Goal: Information Seeking & Learning: Learn about a topic

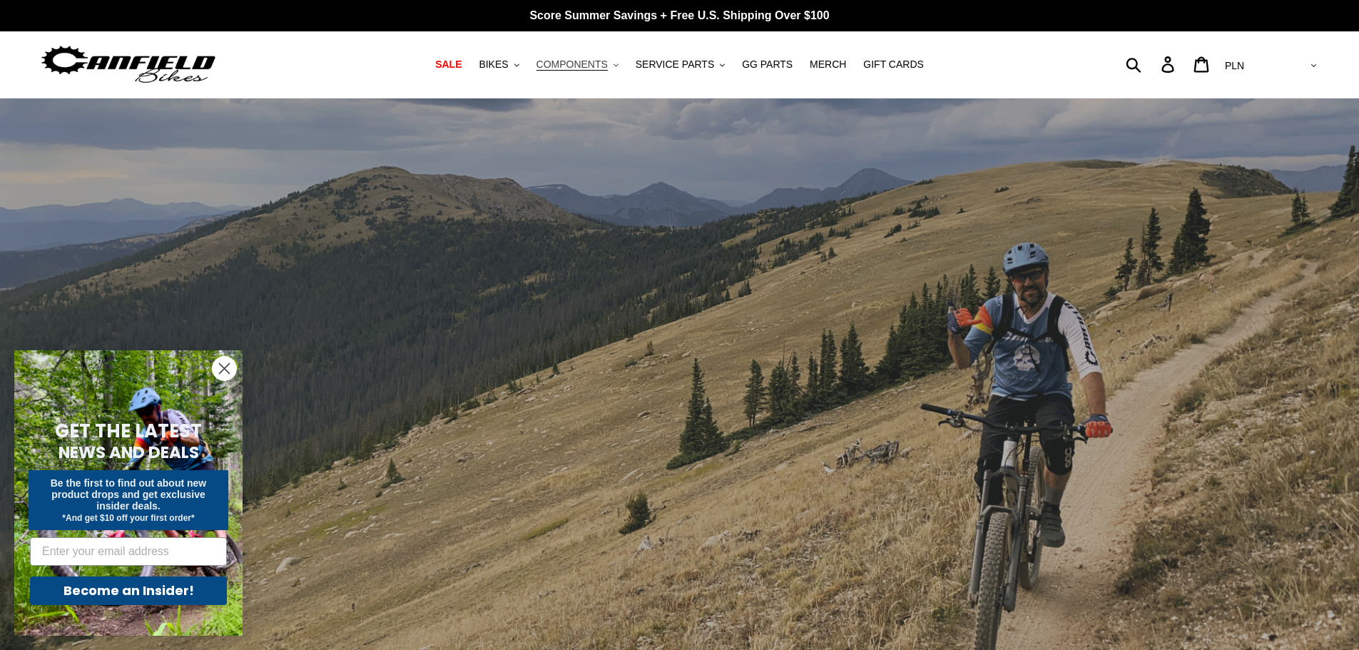
click at [621, 61] on button "COMPONENTS .cls-1{fill:#231f20}" at bounding box center [577, 64] width 96 height 19
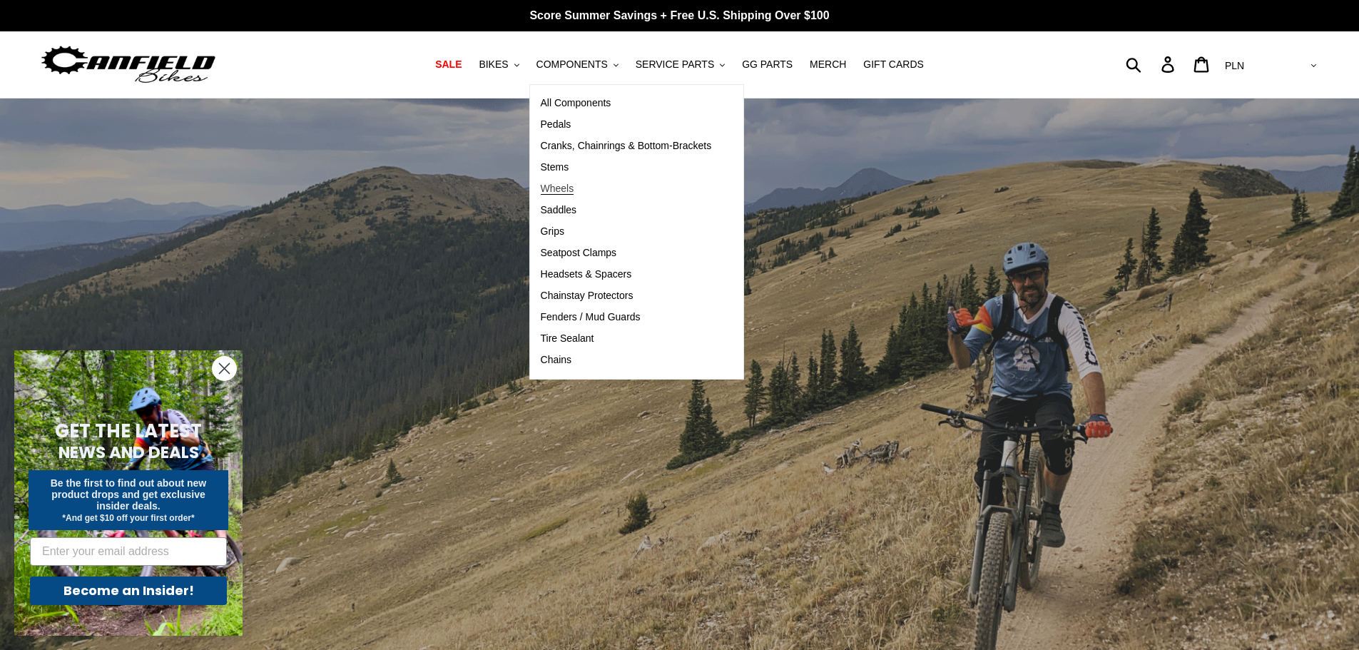
click at [573, 188] on span "Wheels" at bounding box center [558, 189] width 34 height 12
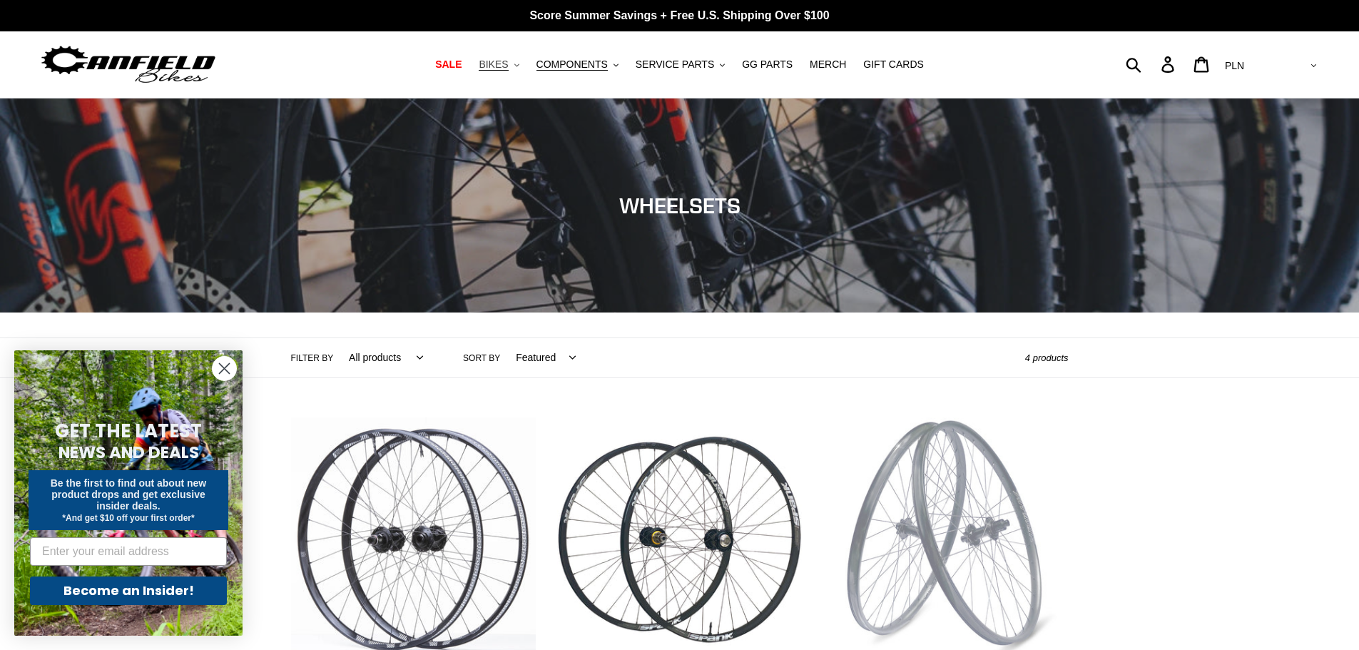
click at [508, 68] on span "BIKES" at bounding box center [493, 65] width 29 height 12
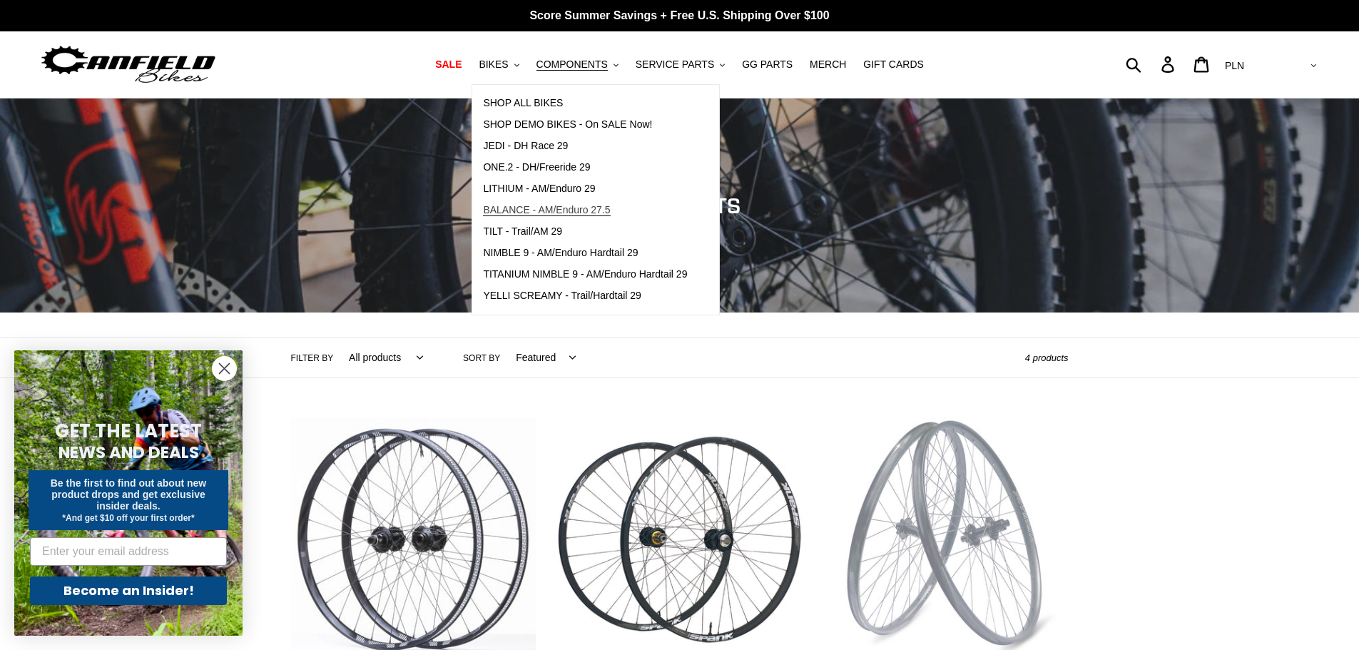
click at [528, 213] on span "BALANCE - AM/Enduro 27.5" at bounding box center [546, 210] width 127 height 12
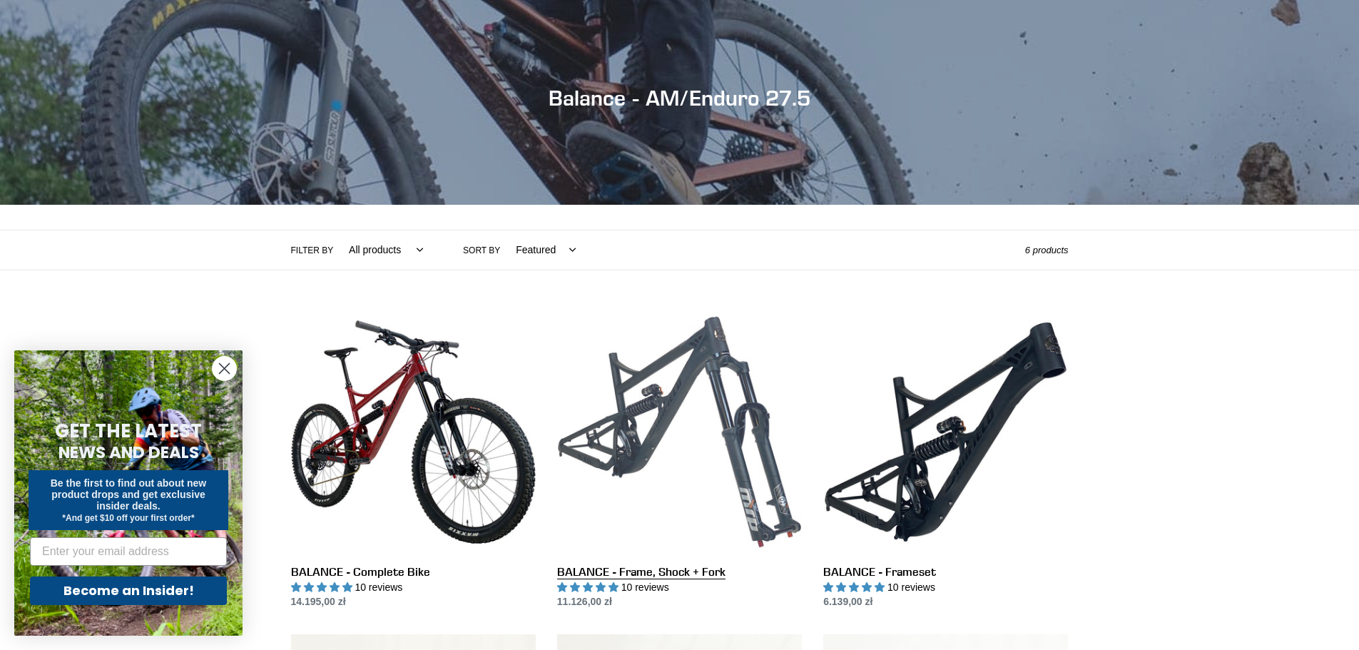
scroll to position [143, 0]
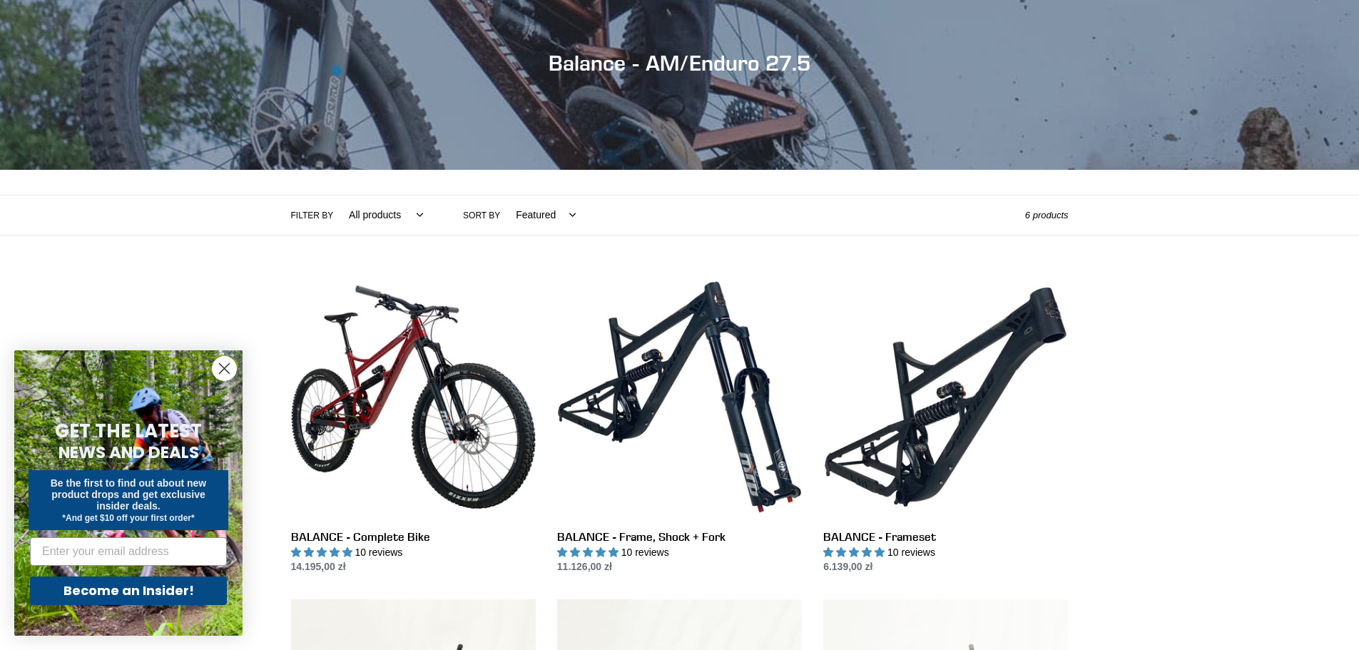
click at [222, 362] on circle "Close dialog" at bounding box center [225, 369] width 24 height 24
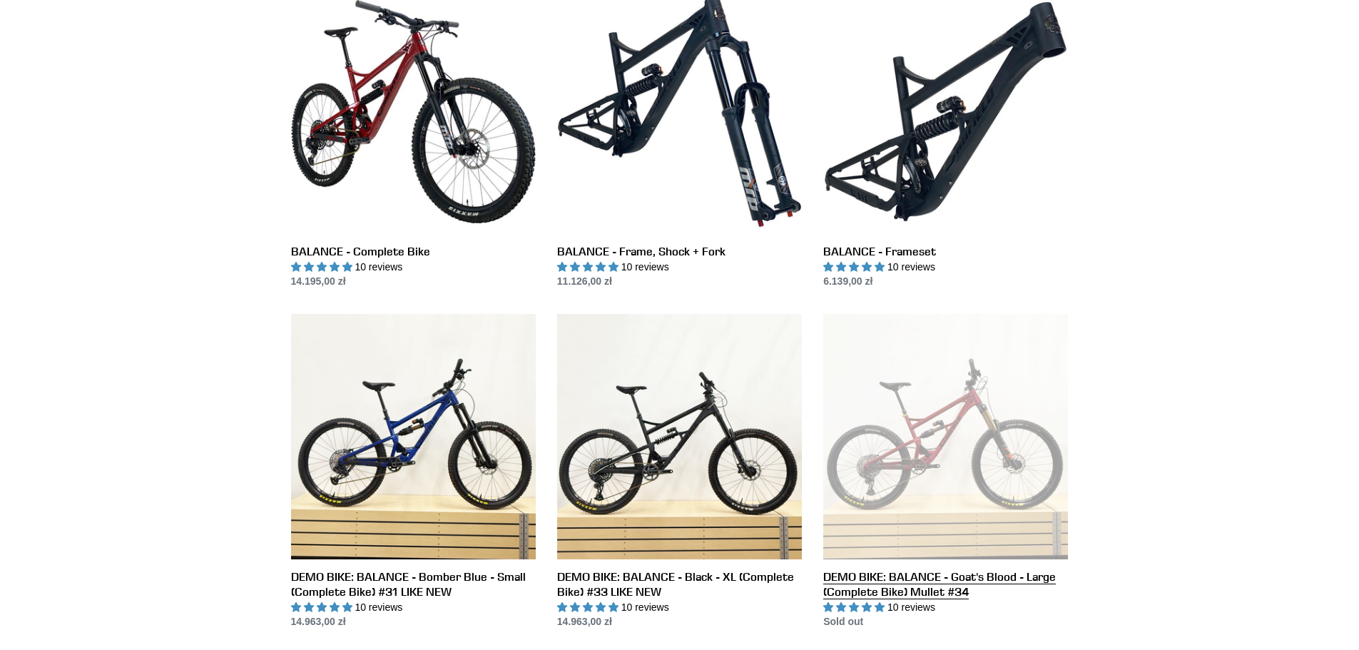
scroll to position [285, 0]
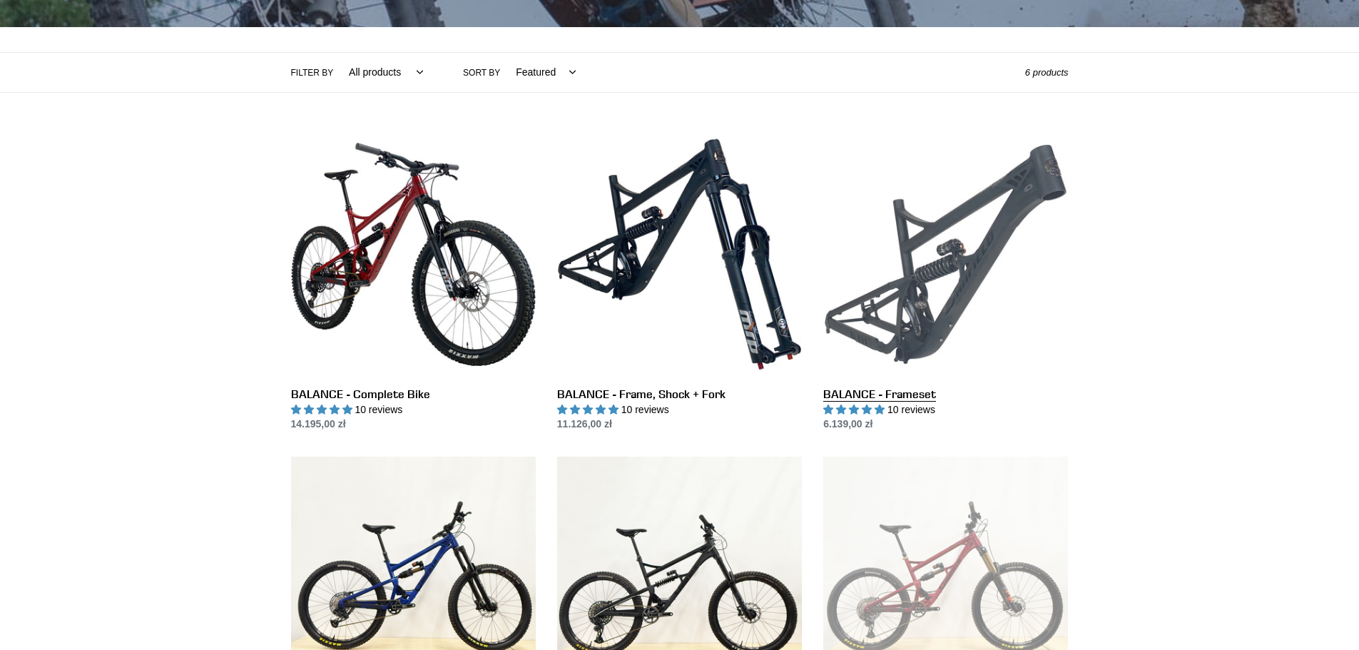
click at [959, 268] on link "BALANCE - Frameset" at bounding box center [945, 282] width 245 height 300
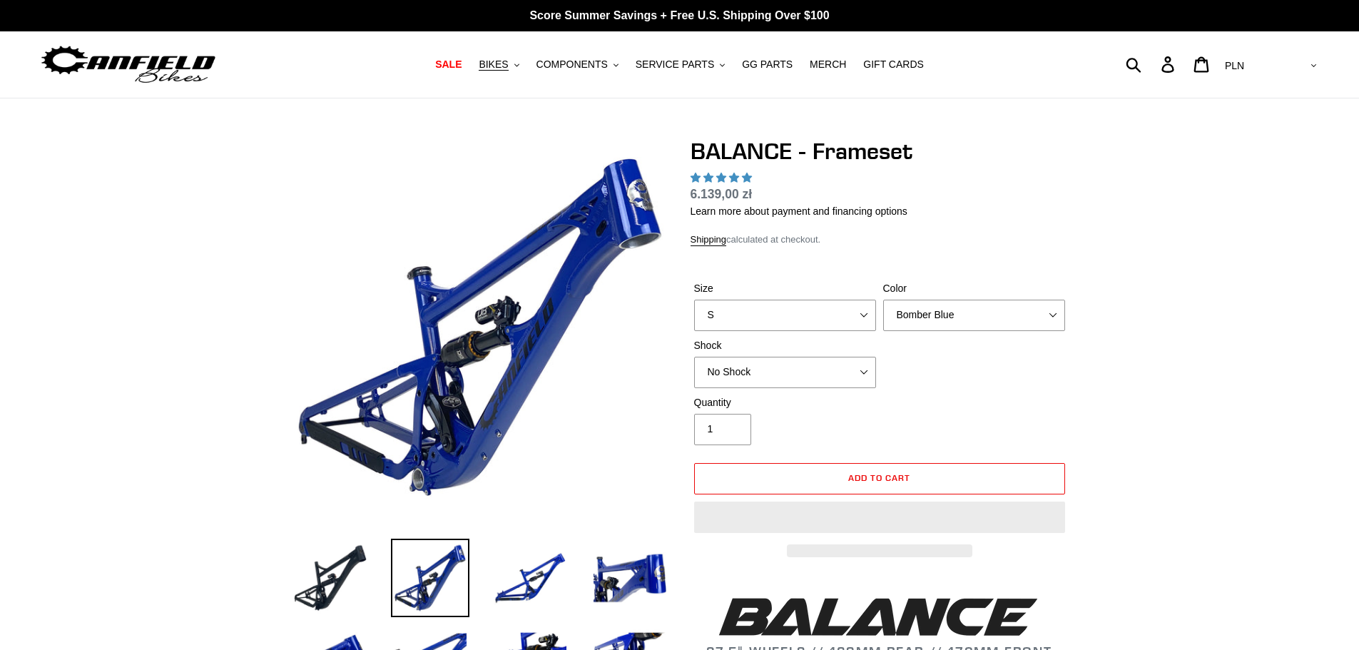
select select "highest-rating"
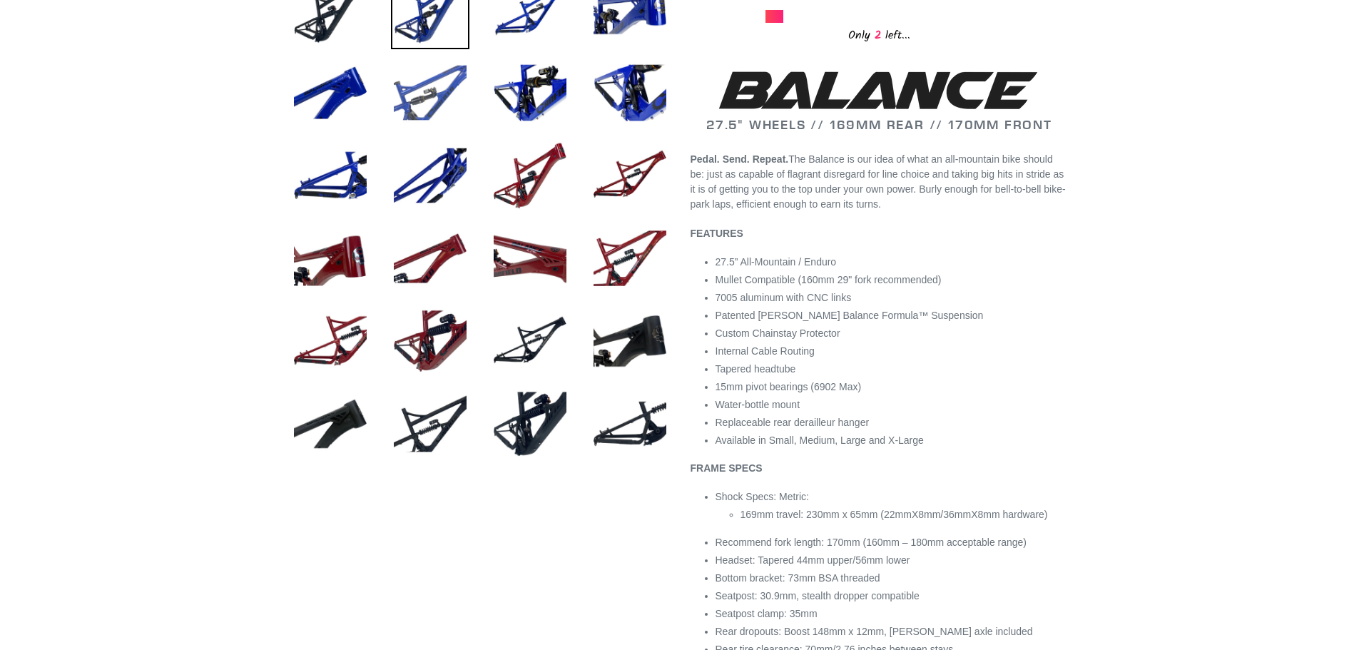
scroll to position [428, 0]
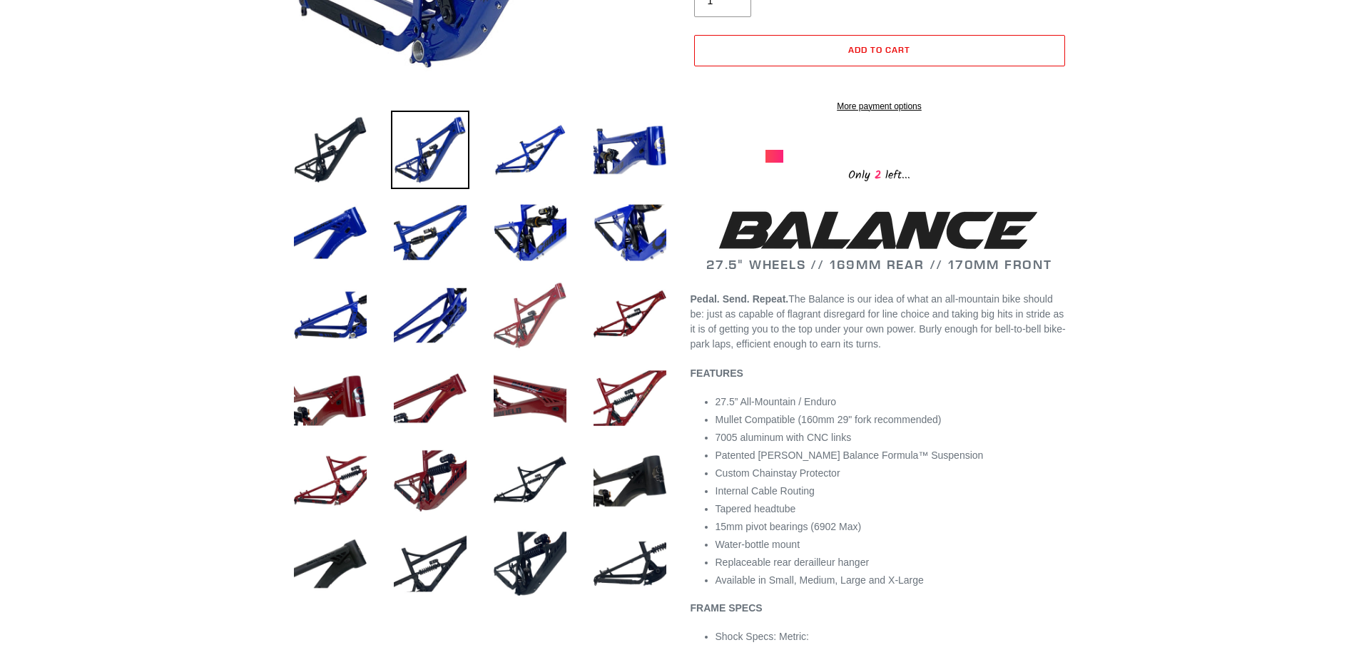
click at [548, 293] on img at bounding box center [530, 315] width 78 height 78
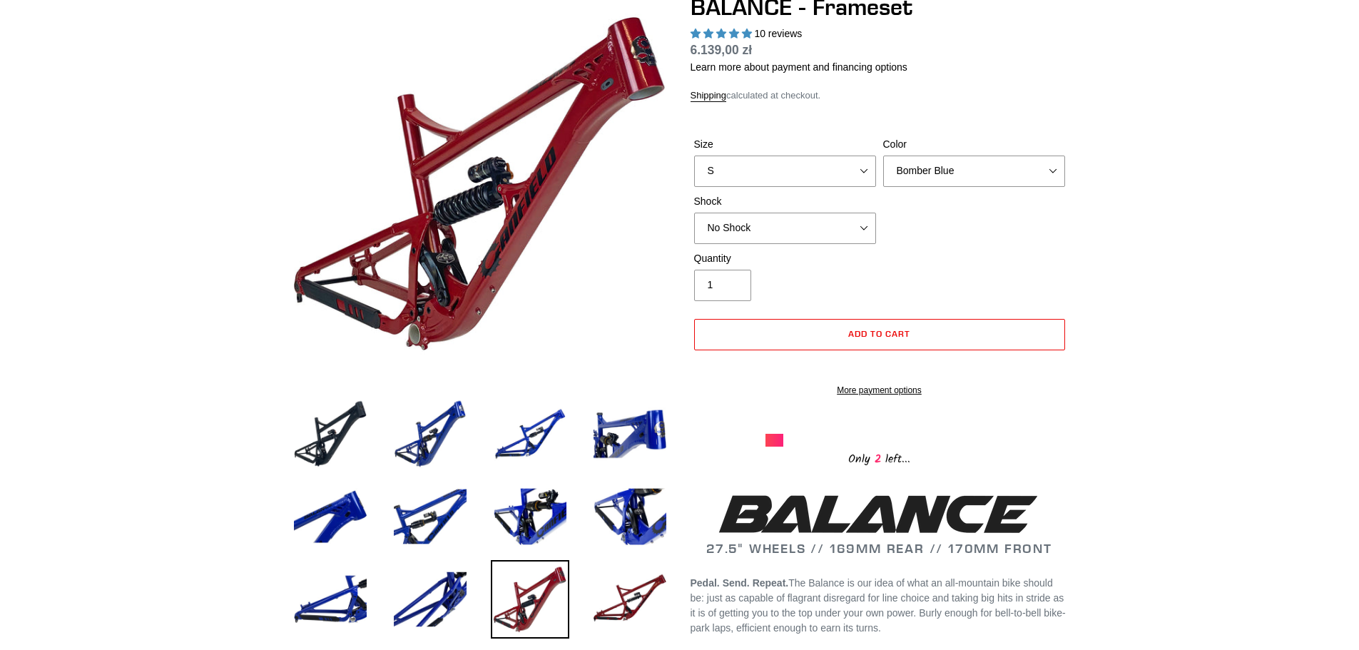
scroll to position [0, 0]
